Goal: Participate in discussion

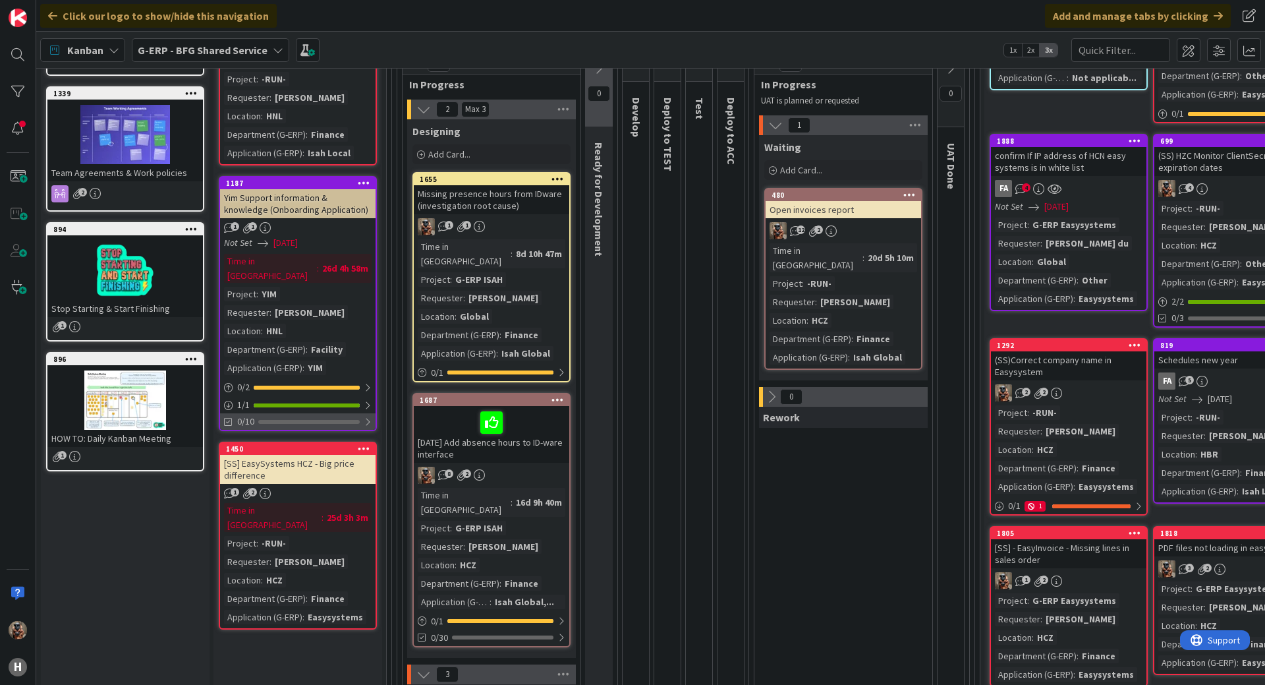
scroll to position [198, 0]
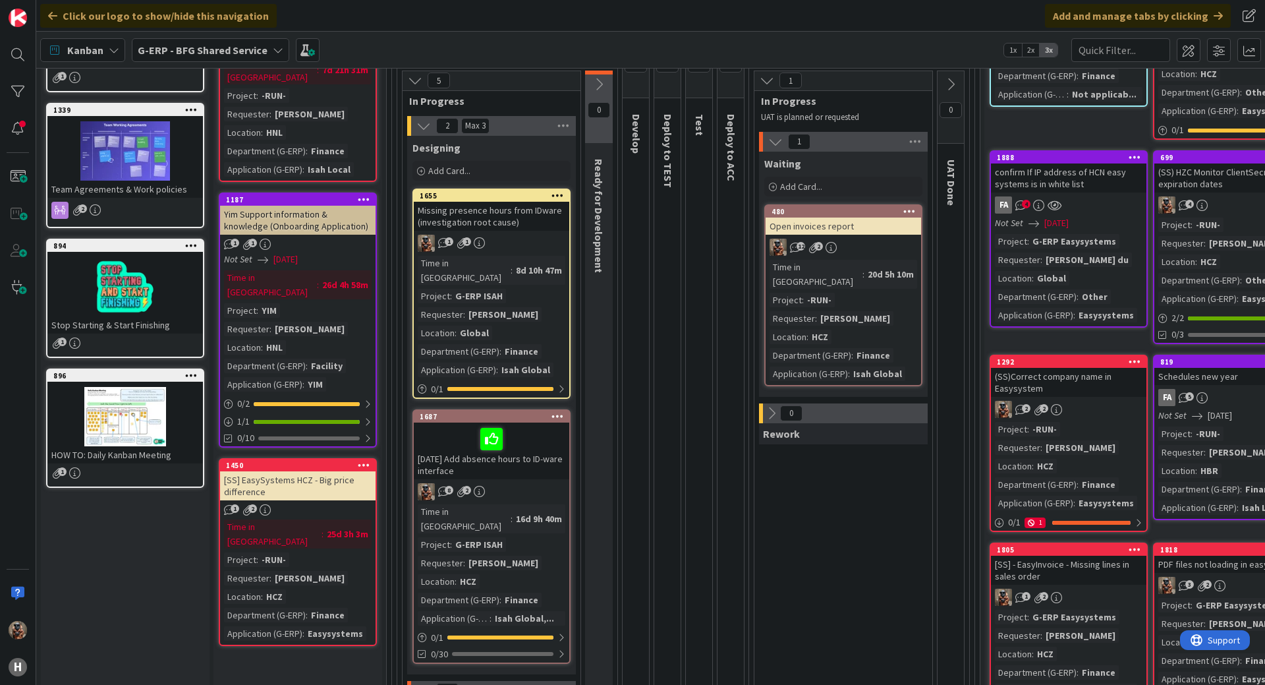
click at [265, 471] on div "[SS] EasySystems HCZ - Big price difference" at bounding box center [298, 485] width 156 height 29
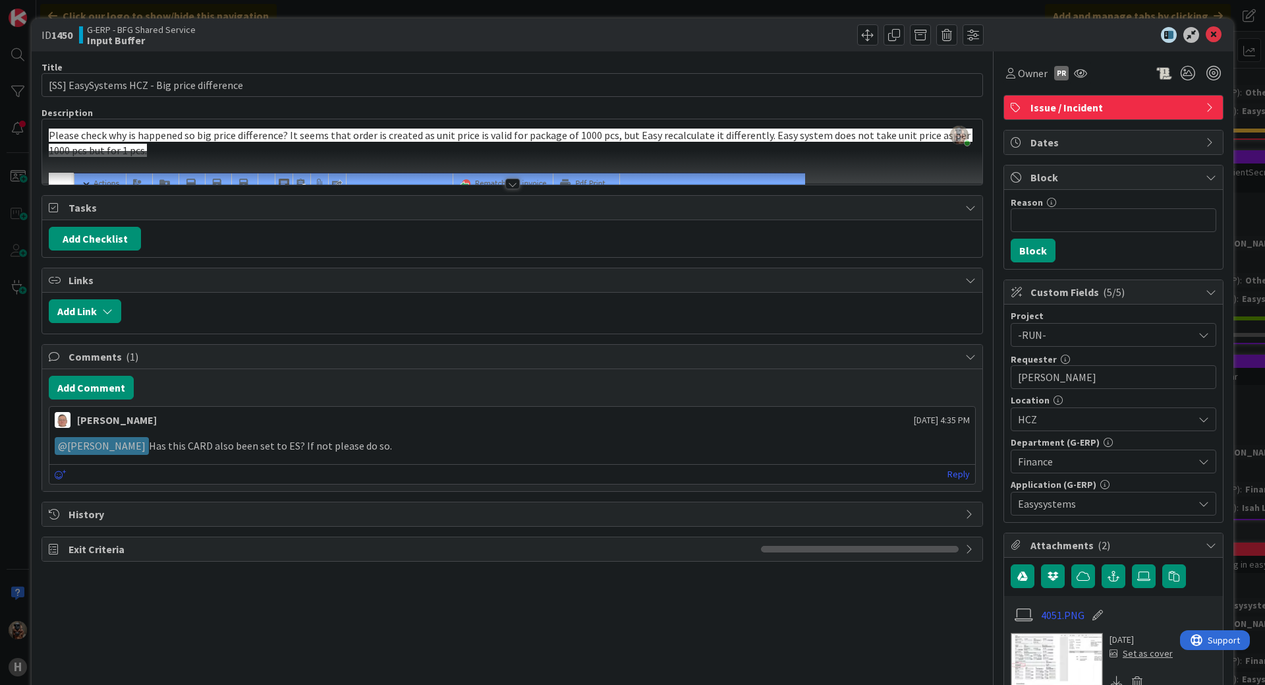
click at [1230, 383] on div "ID 1450 G-ERP - BFG Shared Service Input Buffer Title 43 / 128 [SS] EasySystems…" at bounding box center [632, 342] width 1265 height 685
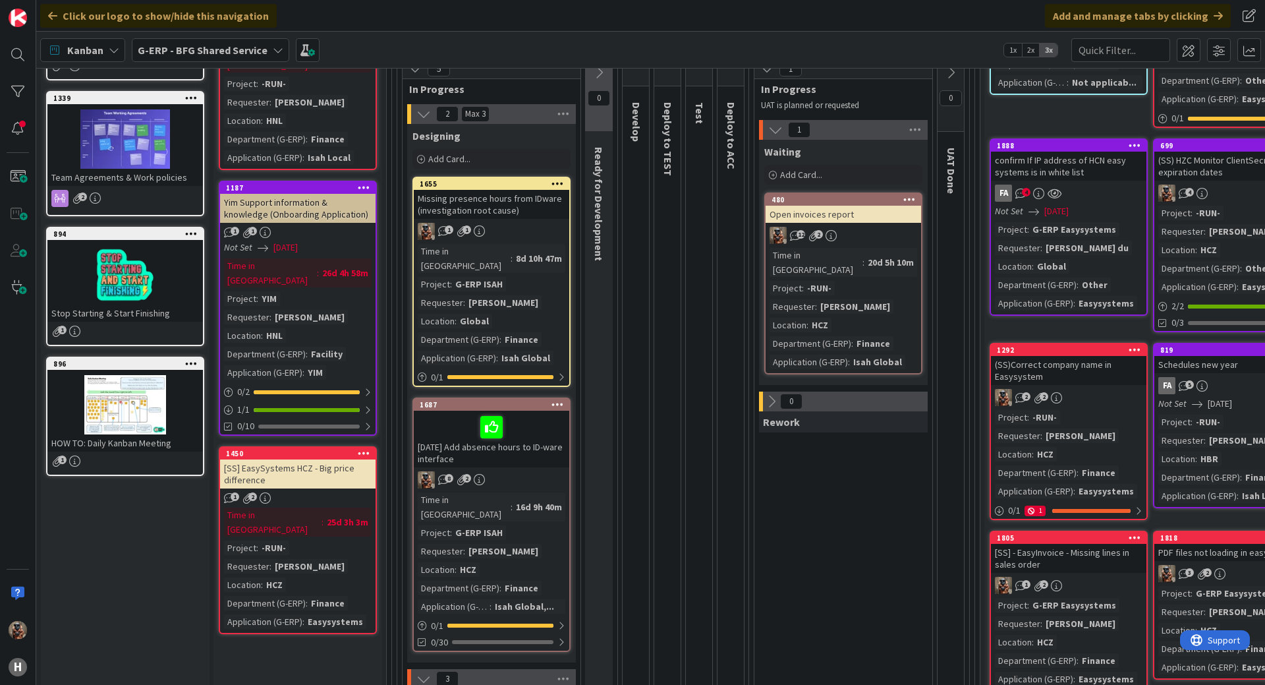
scroll to position [198, 0]
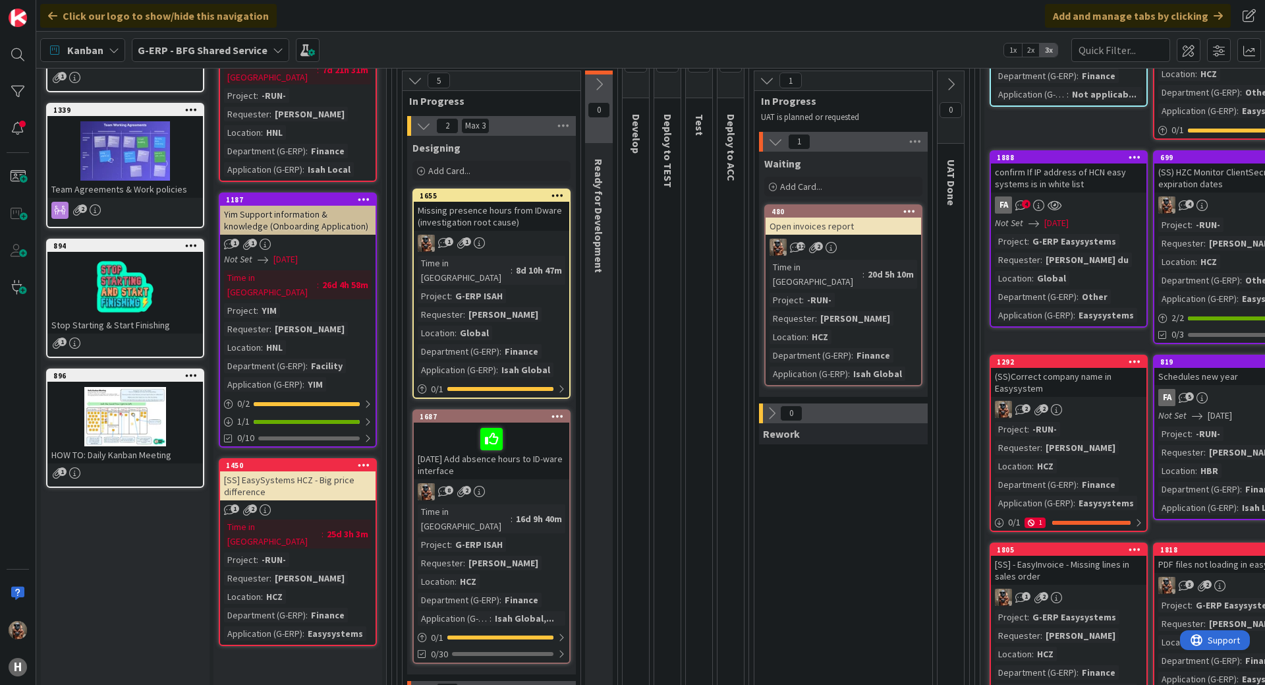
click at [853, 312] on div "Time in Column : 20d 5h 10m Project : -RUN- Requester : Lenka Marsalkova Locati…" at bounding box center [844, 320] width 148 height 121
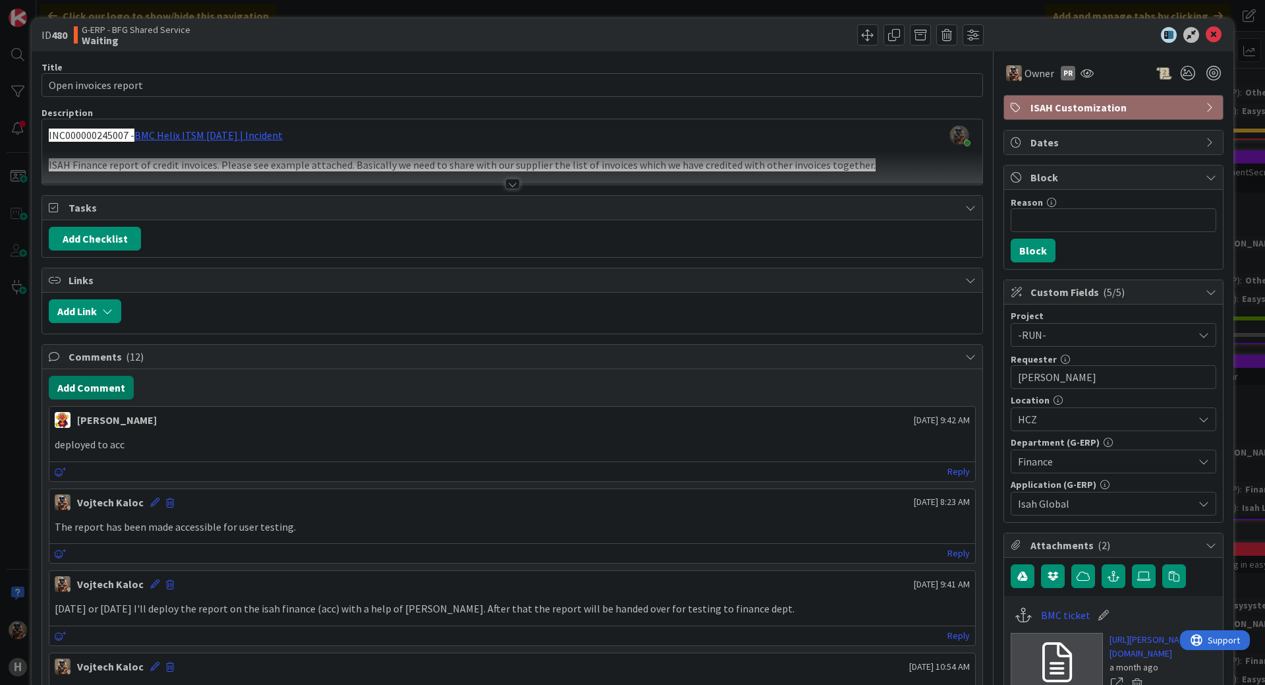
click at [80, 379] on button "Add Comment" at bounding box center [91, 388] width 85 height 24
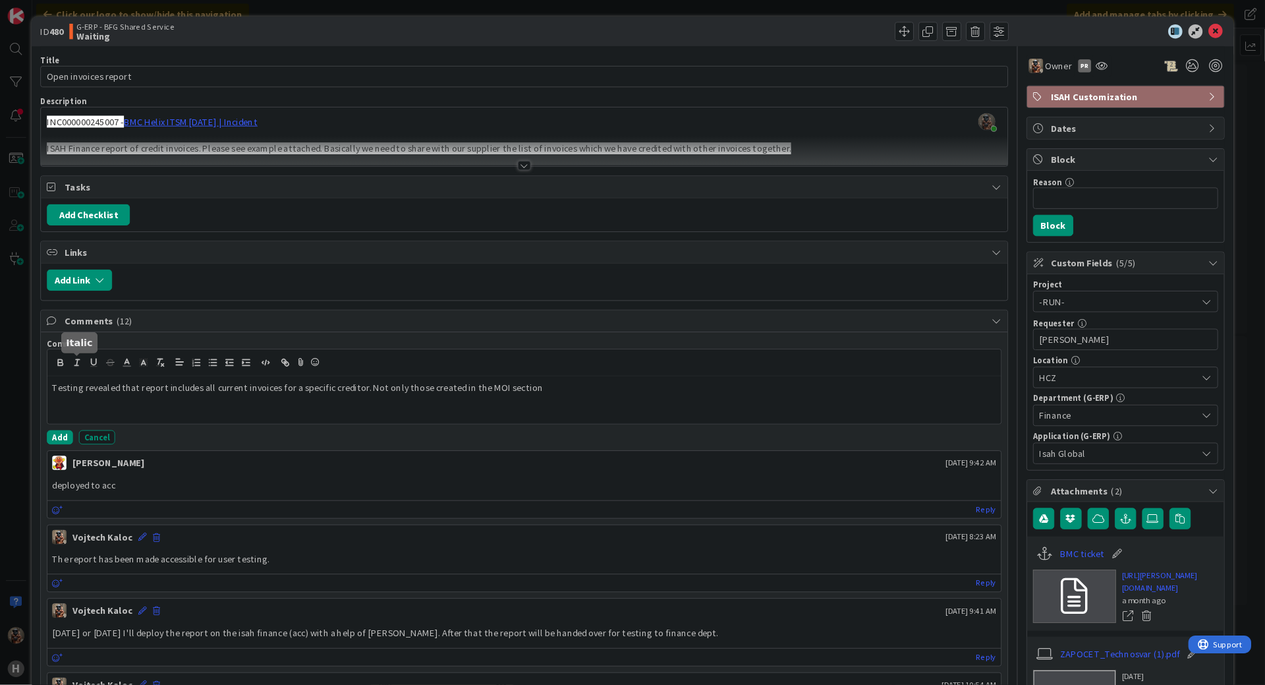
scroll to position [198, 0]
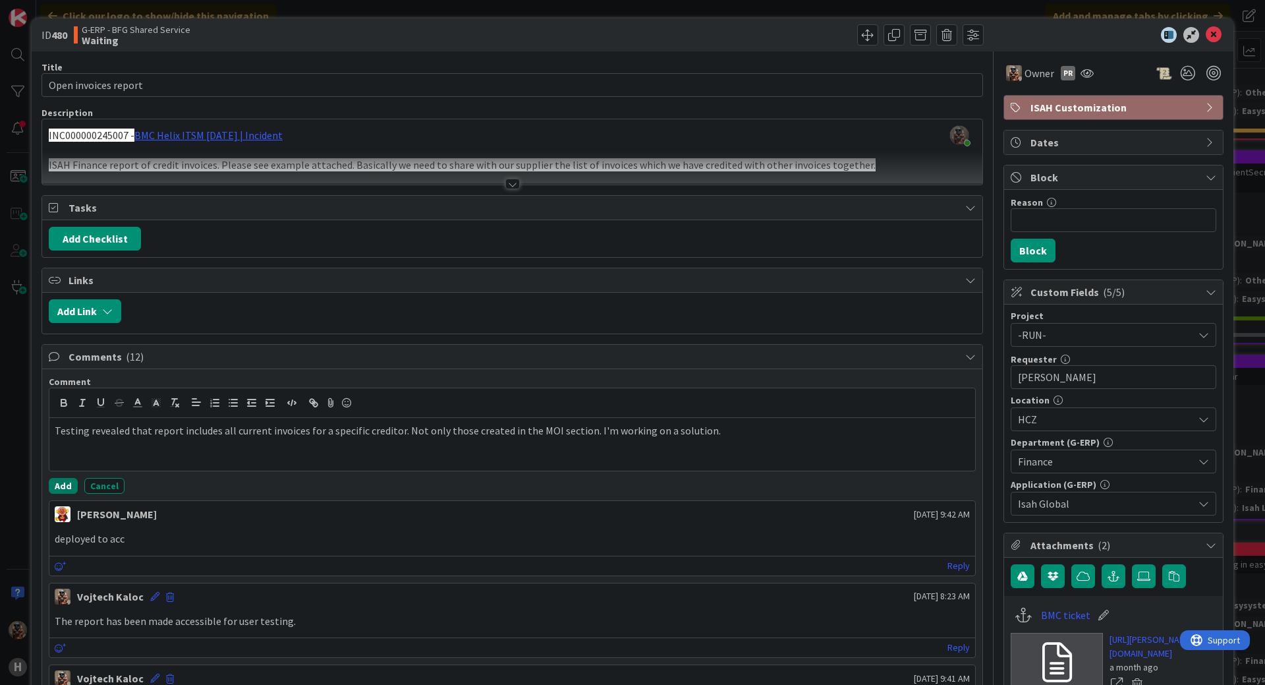
click at [57, 486] on button "Add" at bounding box center [63, 486] width 29 height 16
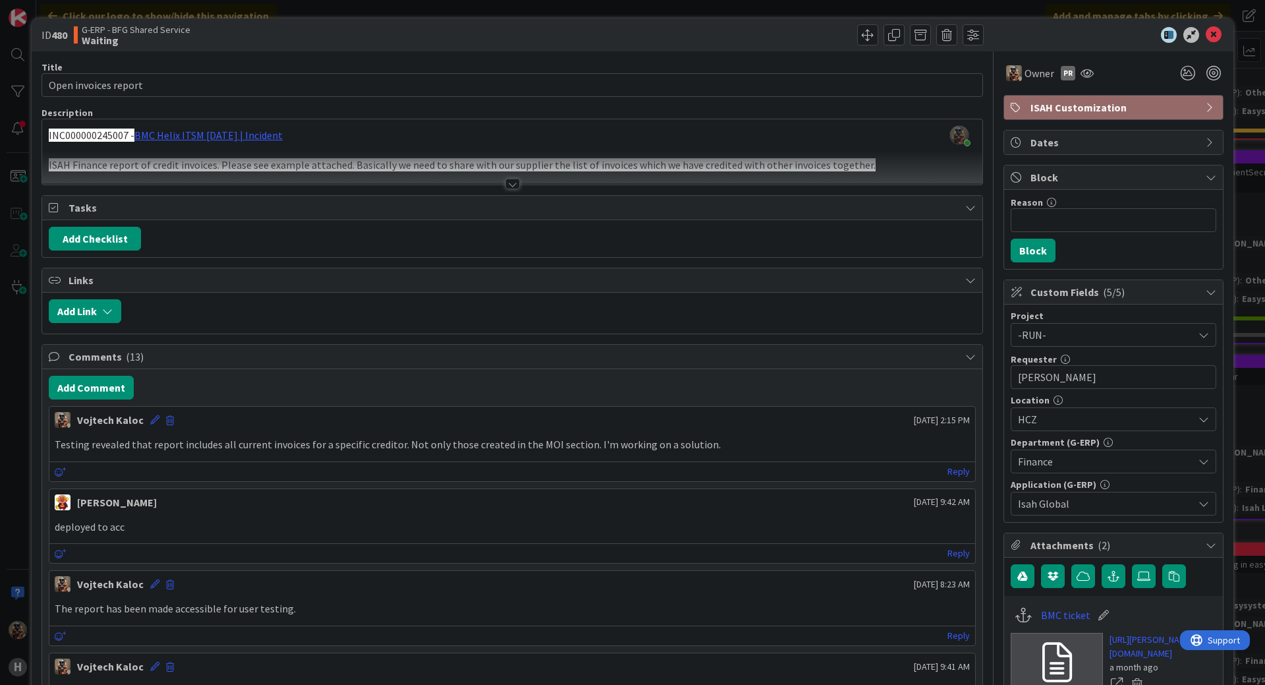
click at [662, 173] on div at bounding box center [512, 168] width 940 height 34
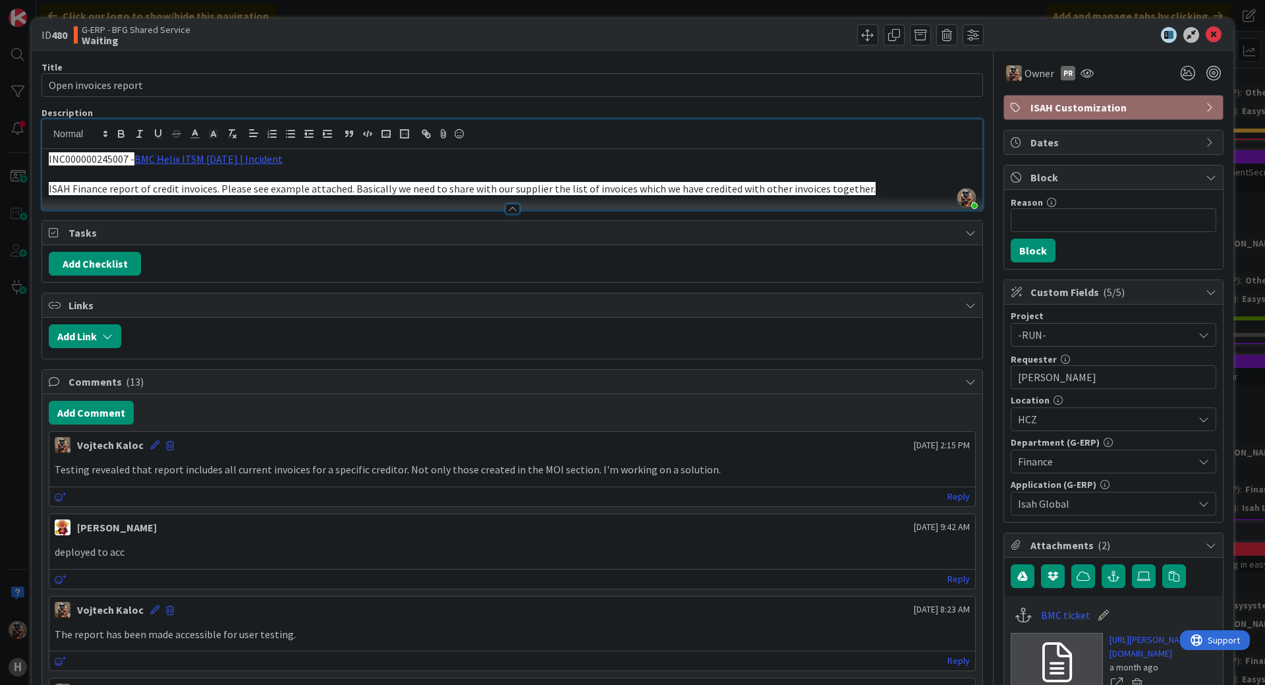
click at [283, 11] on div "ID 480 G-ERP - BFG Shared Service Waiting Title 20 / 128 Open invoices report D…" at bounding box center [632, 342] width 1265 height 685
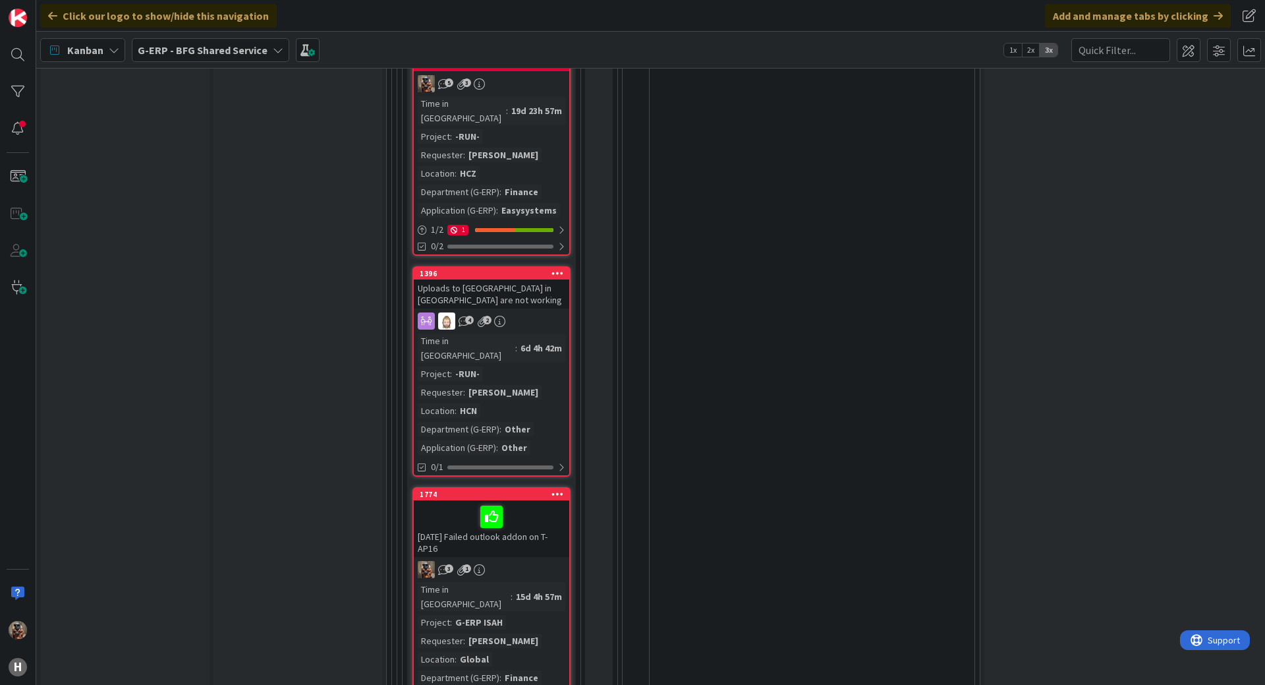
scroll to position [3427, 0]
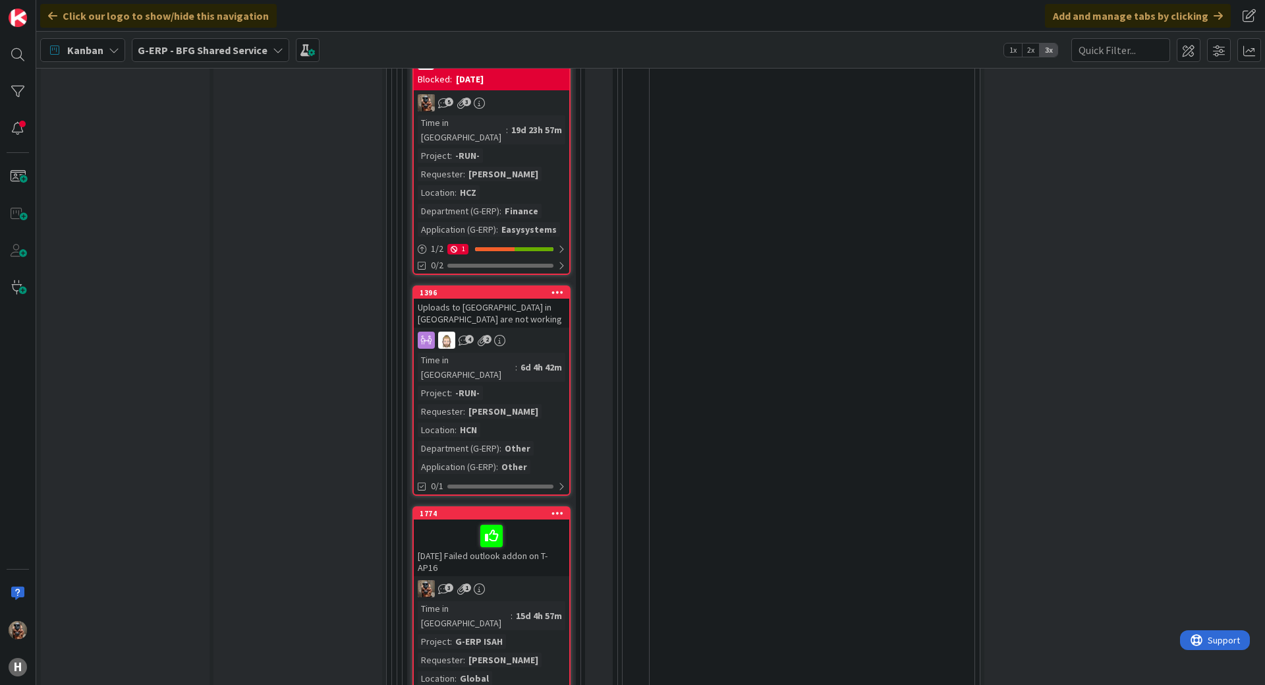
click at [514, 519] on div "[DATE] Failed outlook addon on T-AP16" at bounding box center [492, 547] width 156 height 57
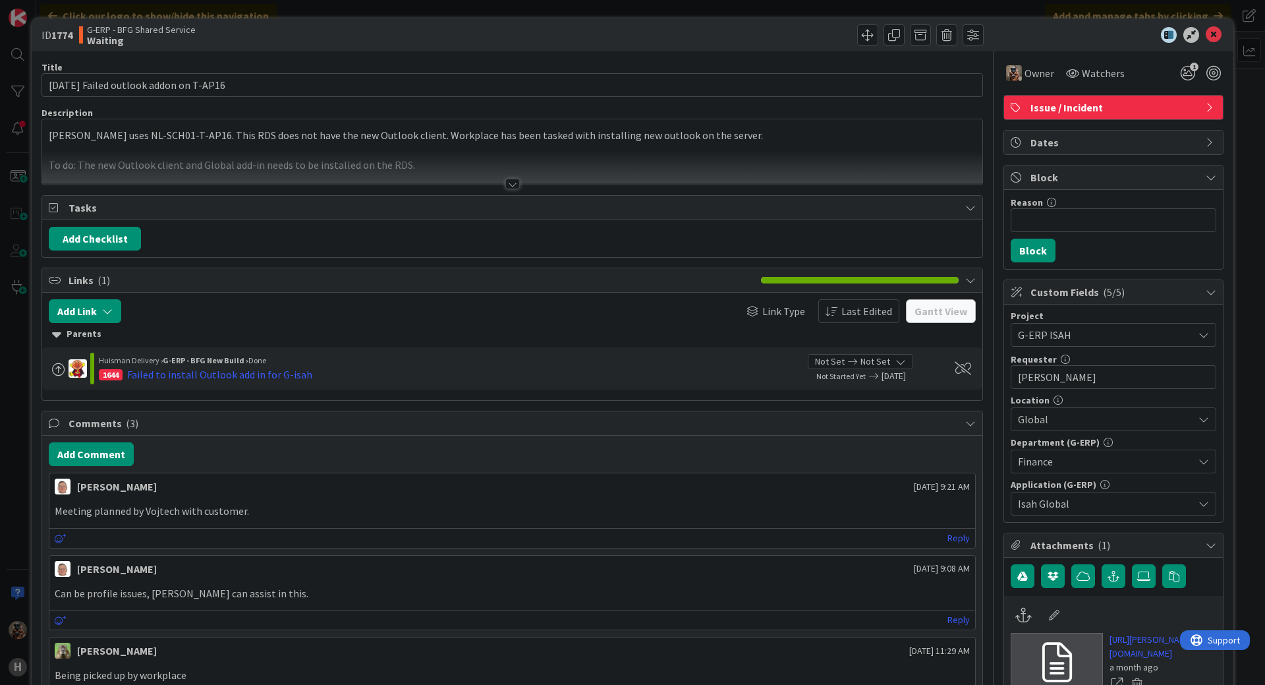
click at [361, 172] on div at bounding box center [512, 168] width 940 height 34
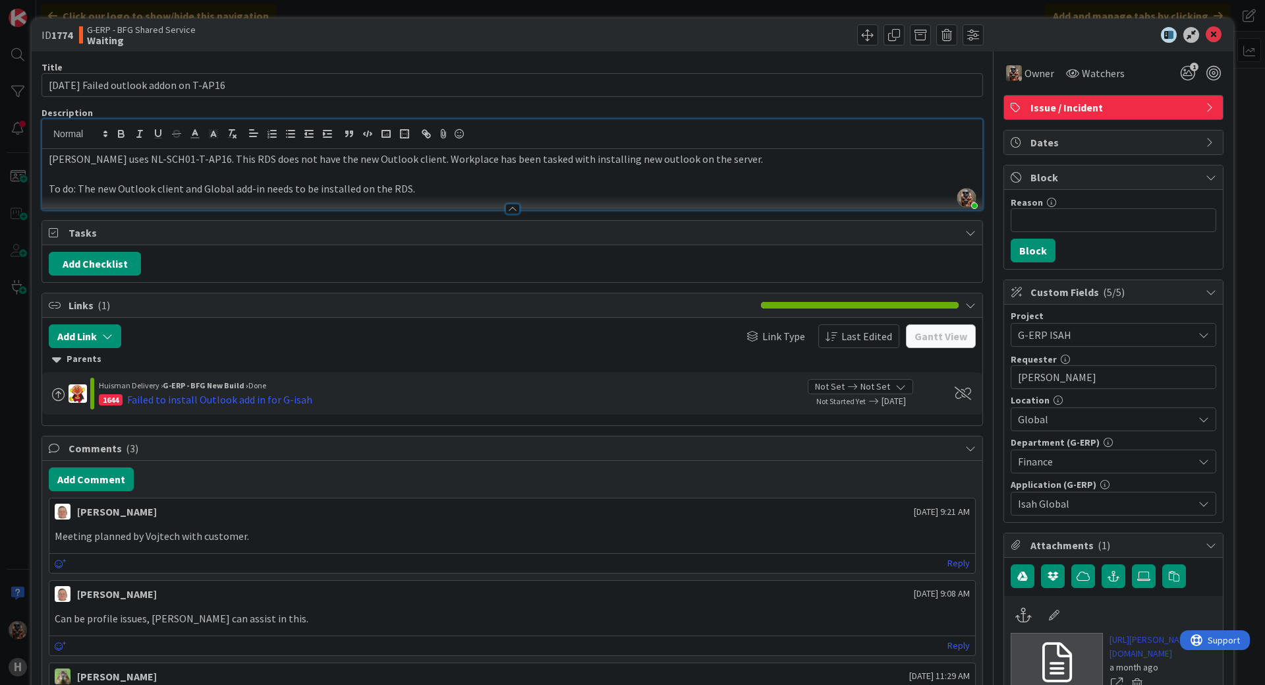
click at [1114, 638] on link "https://huisman-smartit.onbmc.com/smartit/app/#/incident/AGGF4KX6HRENQATB2ADNTB…" at bounding box center [1163, 647] width 107 height 28
